Goal: Check status

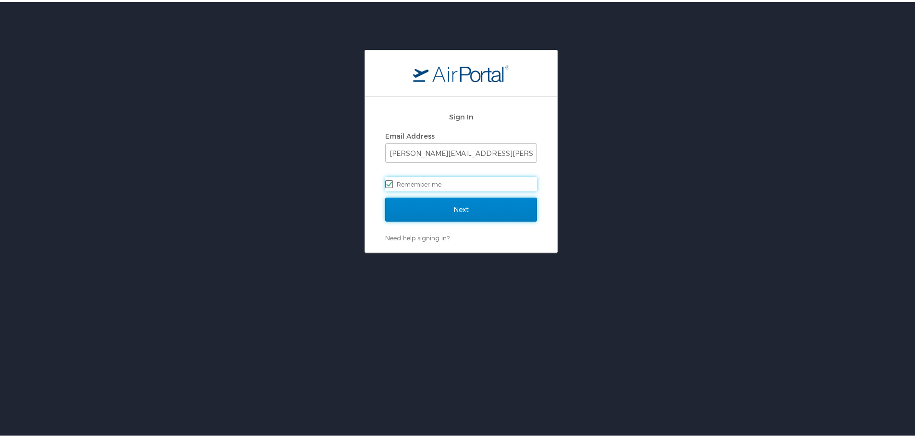
drag, startPoint x: 435, startPoint y: 204, endPoint x: 341, endPoint y: 208, distance: 93.2
click at [435, 204] on input "Next" at bounding box center [461, 208] width 152 height 24
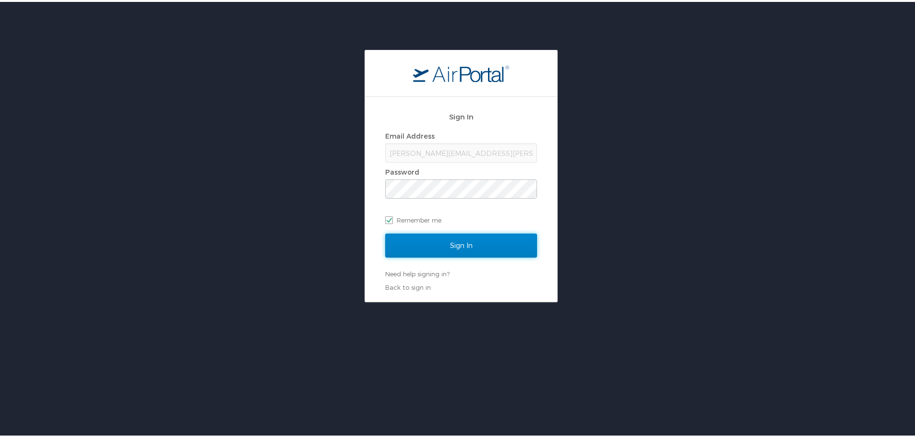
click at [453, 239] on input "Sign In" at bounding box center [461, 244] width 152 height 24
